Goal: Check status

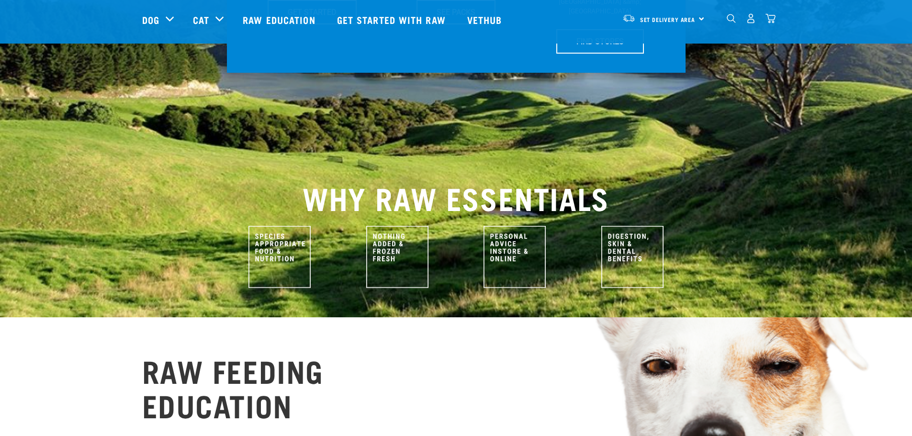
scroll to position [431, 0]
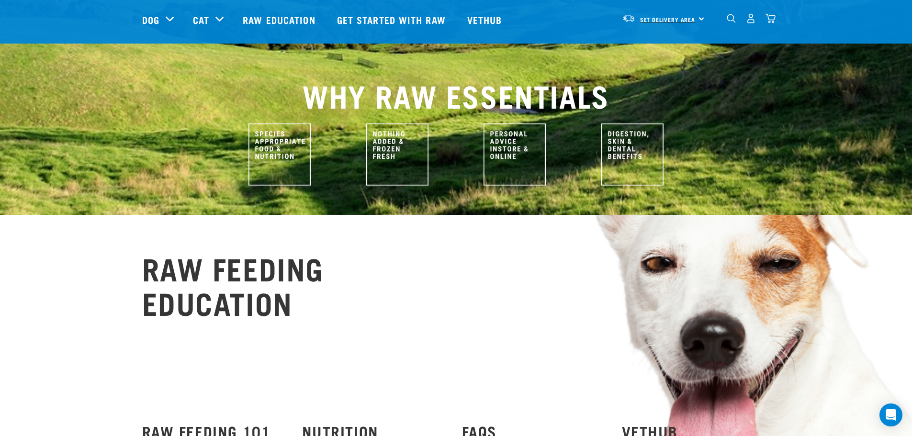
click at [685, 19] on span "Set Delivery Area" at bounding box center [668, 19] width 56 height 3
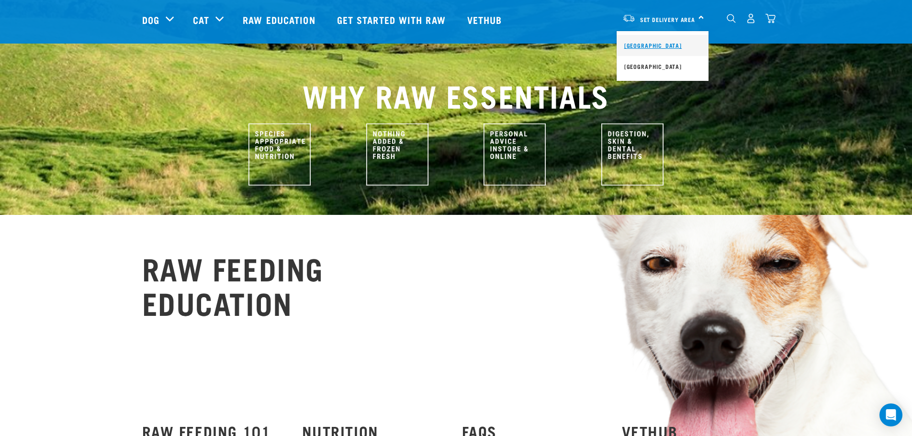
click at [660, 45] on link "[GEOGRAPHIC_DATA]" at bounding box center [663, 45] width 92 height 21
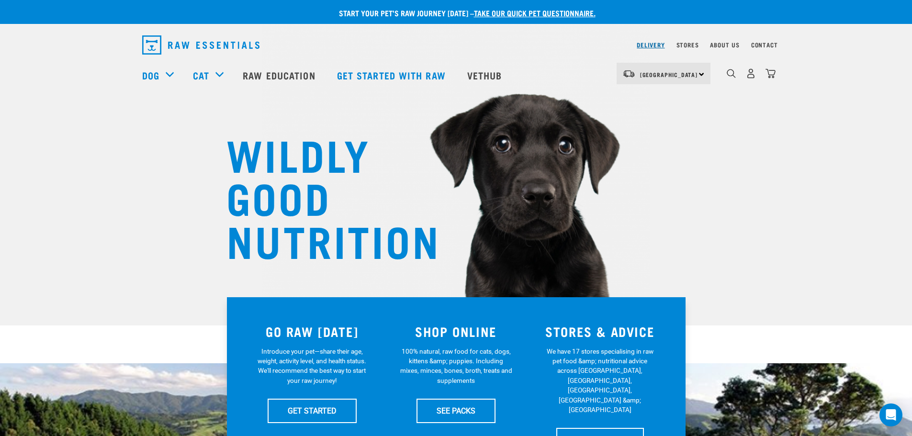
click at [649, 45] on link "Delivery" at bounding box center [651, 44] width 28 height 3
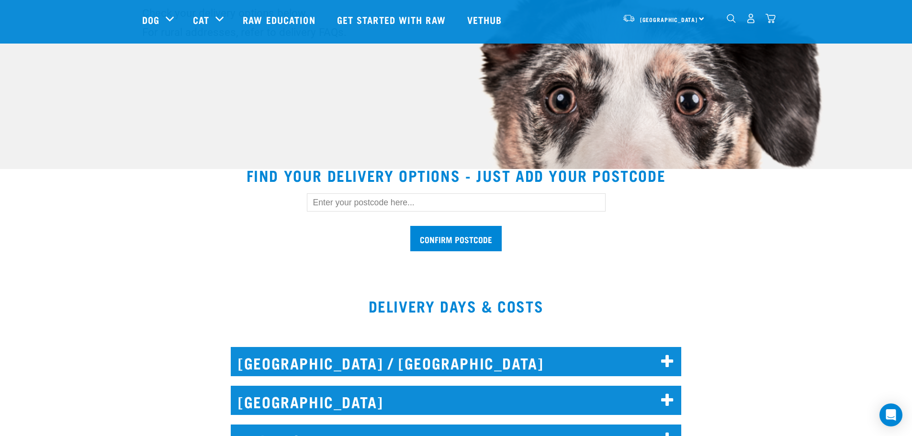
scroll to position [192, 0]
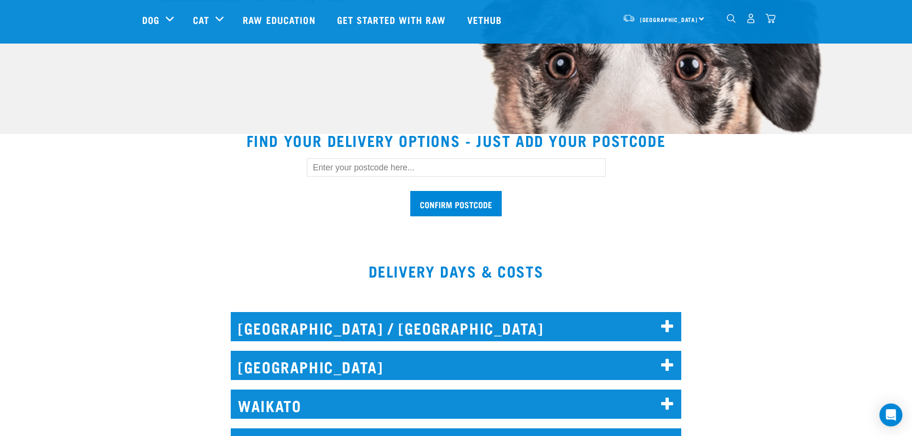
click at [361, 165] on input "text" at bounding box center [456, 167] width 299 height 18
type input "2013"
click at [460, 203] on input "Confirm postcode" at bounding box center [455, 203] width 91 height 25
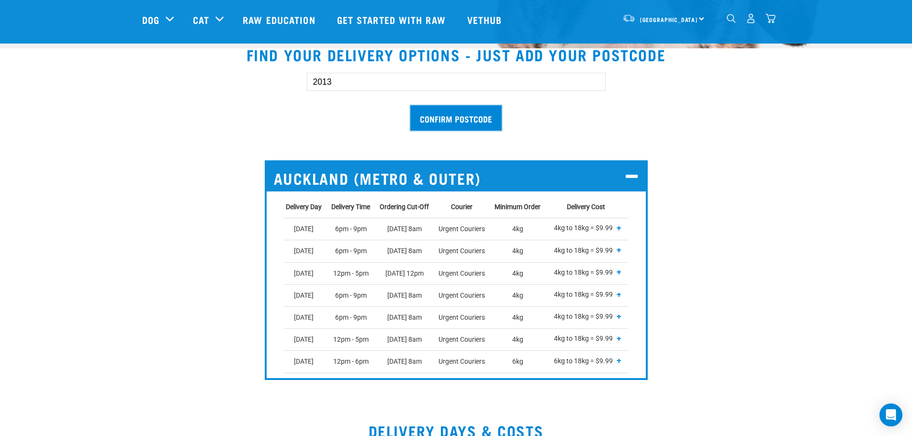
scroll to position [287, 0]
